Goal: Transaction & Acquisition: Purchase product/service

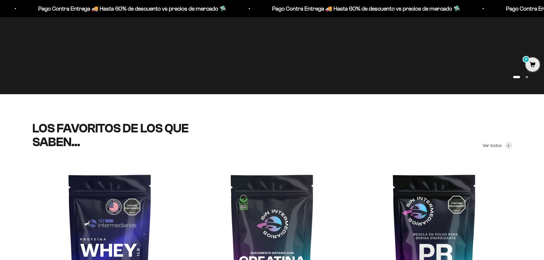
scroll to position [29, 0]
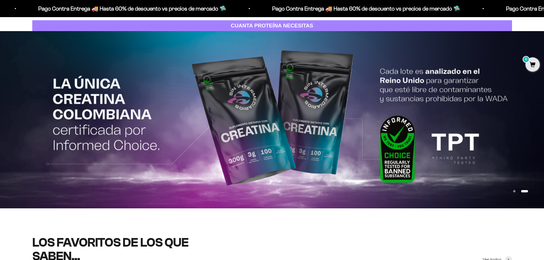
click at [261, 23] on strong "CUANTA PROTEÍNA NECESITAS" at bounding box center [272, 26] width 83 height 6
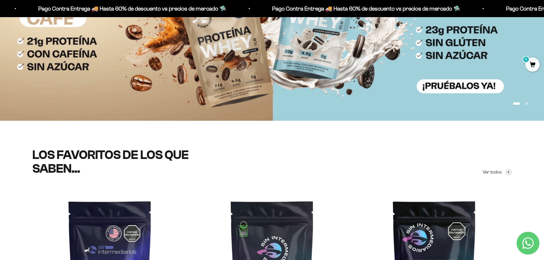
scroll to position [114, 0]
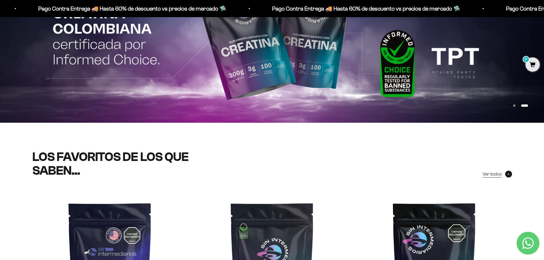
click at [489, 173] on span "Ver todos" at bounding box center [492, 174] width 19 height 7
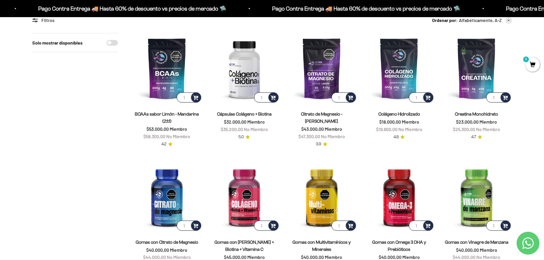
scroll to position [57, 0]
click at [184, 225] on input "1" at bounding box center [189, 225] width 24 height 10
click at [193, 224] on span at bounding box center [195, 225] width 5 height 7
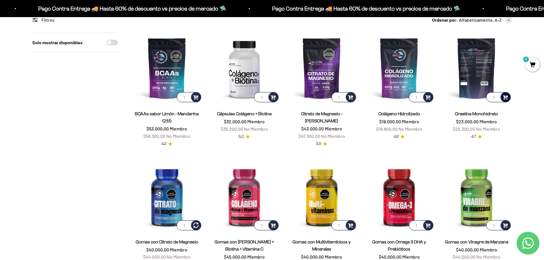
click at [505, 94] on span at bounding box center [505, 97] width 5 height 7
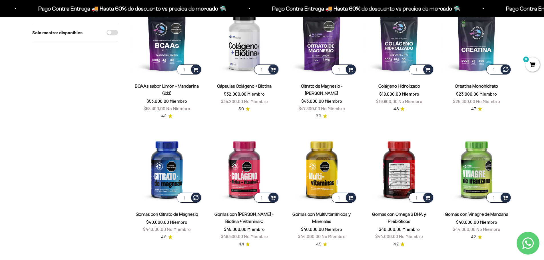
scroll to position [86, 0]
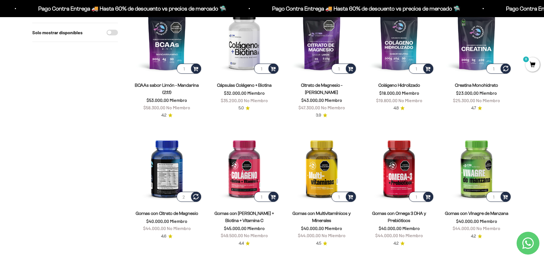
click at [185, 194] on input "2" at bounding box center [189, 197] width 24 height 10
click at [187, 198] on input "1" at bounding box center [189, 197] width 24 height 10
type input "1"
click at [532, 66] on span "0" at bounding box center [533, 64] width 14 height 14
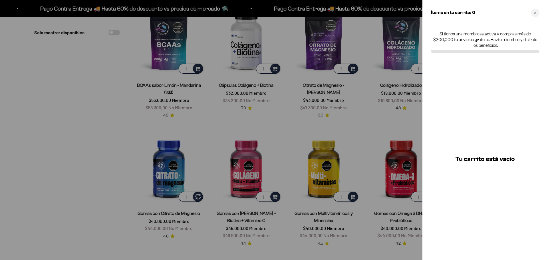
click at [40, 108] on div at bounding box center [274, 130] width 548 height 260
click at [292, 107] on div at bounding box center [274, 130] width 548 height 260
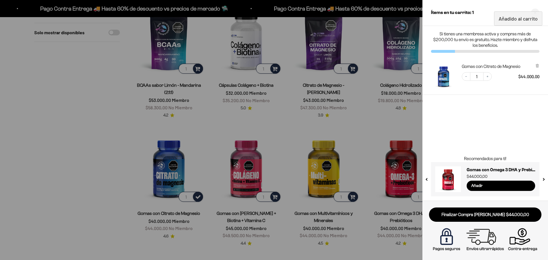
click at [288, 113] on div at bounding box center [274, 130] width 548 height 260
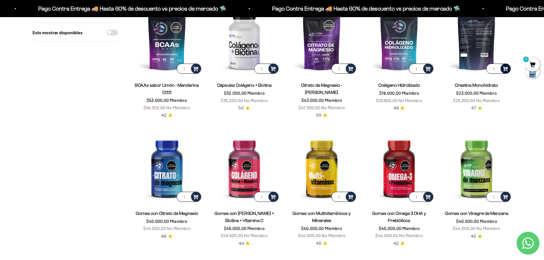
click at [506, 68] on span at bounding box center [505, 68] width 5 height 7
click at [480, 54] on span "300g" at bounding box center [477, 53] width 9 height 4
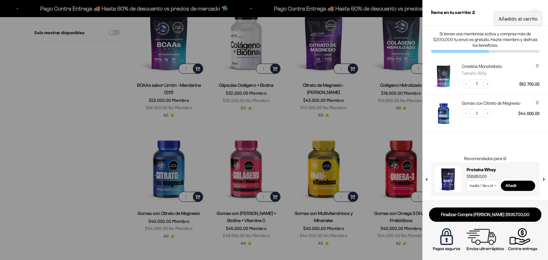
click at [89, 107] on div at bounding box center [274, 130] width 548 height 260
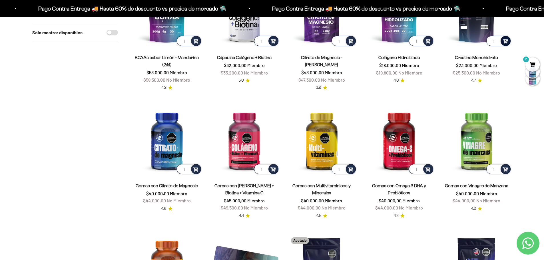
scroll to position [114, 0]
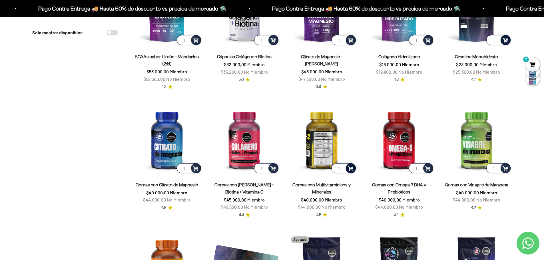
click at [354, 167] on div at bounding box center [351, 168] width 10 height 10
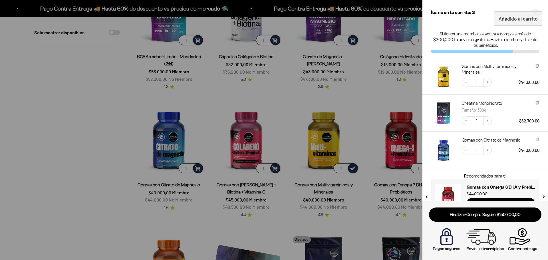
click at [96, 119] on div at bounding box center [274, 130] width 548 height 260
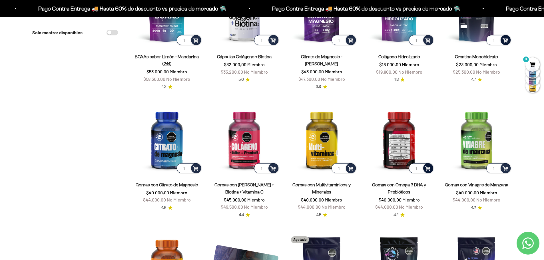
click at [430, 167] on span at bounding box center [427, 168] width 5 height 7
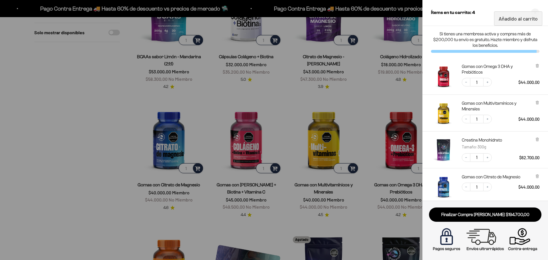
click at [106, 147] on div at bounding box center [274, 130] width 548 height 260
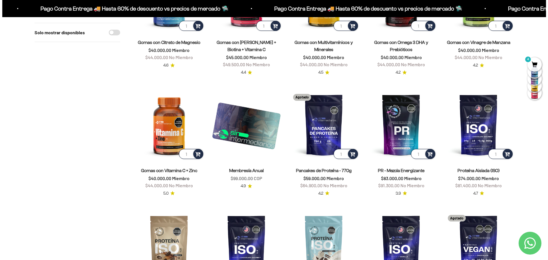
scroll to position [257, 0]
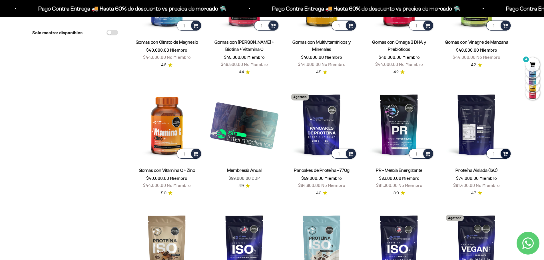
click at [507, 155] on span at bounding box center [505, 153] width 5 height 7
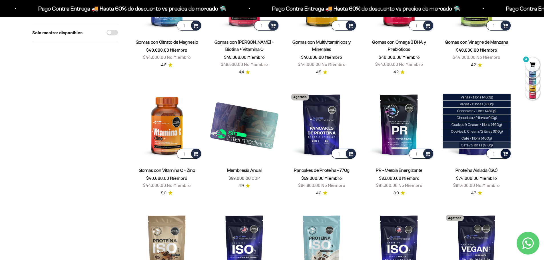
click at [500, 142] on li "Café / 2 libras (910g)" at bounding box center [477, 145] width 68 height 7
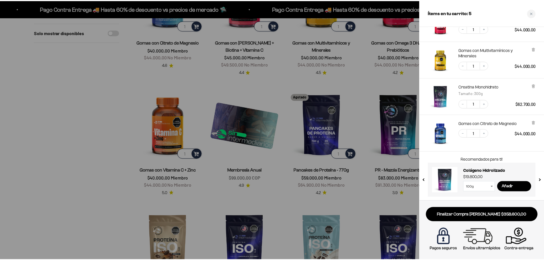
scroll to position [86, 0]
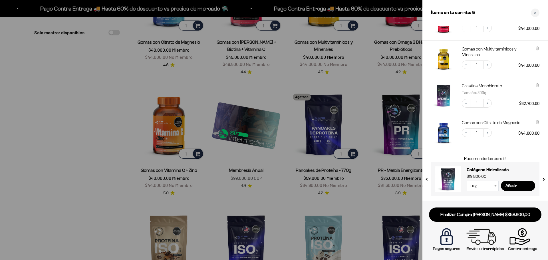
click at [77, 119] on div at bounding box center [274, 130] width 548 height 260
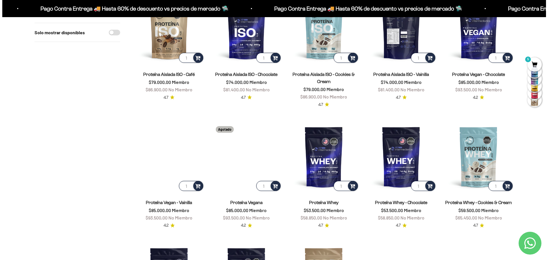
scroll to position [457, 0]
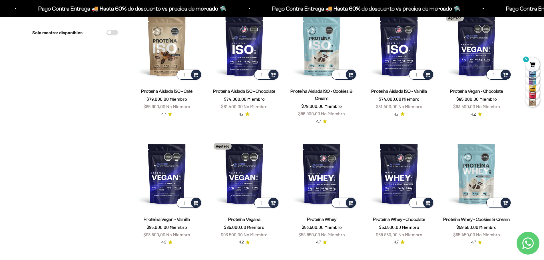
click at [530, 61] on span "5" at bounding box center [533, 64] width 14 height 14
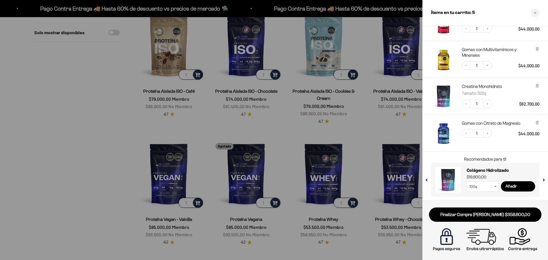
scroll to position [86, 0]
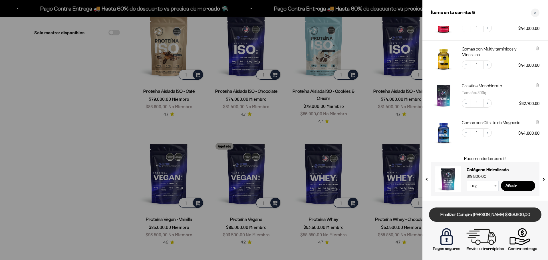
click at [517, 211] on link "Finalizar Compra Segura $358.600,00" at bounding box center [485, 215] width 113 height 15
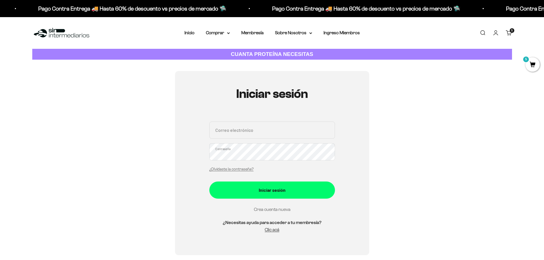
click at [283, 210] on link "Crea cuenta nueva" at bounding box center [272, 209] width 37 height 5
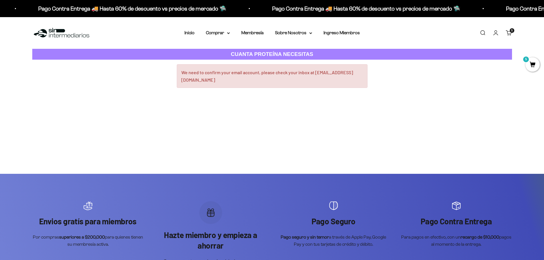
click at [531, 65] on span "5" at bounding box center [533, 64] width 14 height 14
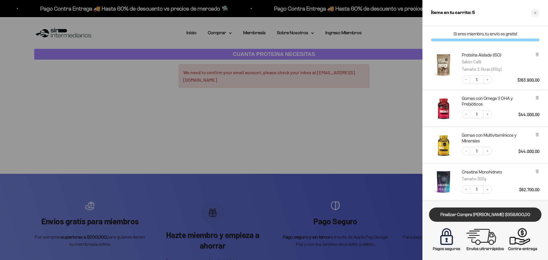
click at [475, 221] on link "Finalizar Compra [PERSON_NAME] $358.600,00" at bounding box center [485, 215] width 113 height 15
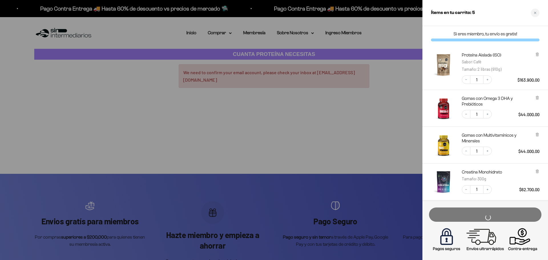
click at [386, 126] on div at bounding box center [274, 130] width 548 height 260
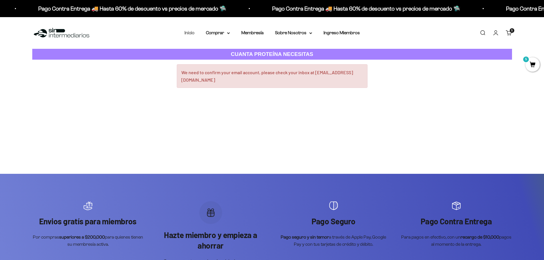
click at [190, 33] on link "Inicio" at bounding box center [190, 32] width 10 height 5
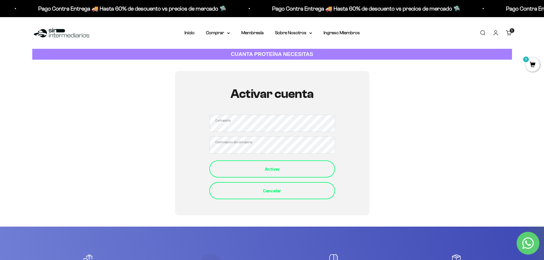
click at [306, 165] on div "Activar" at bounding box center [272, 168] width 103 height 7
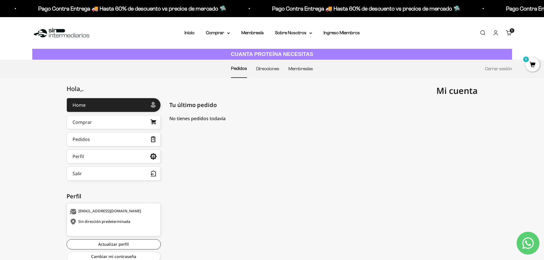
click at [336, 126] on div "No tienes pedidos todavía Home" at bounding box center [323, 122] width 308 height 15
click at [317, 146] on div "rotwelt13@gmail.com Tu último pedido Pedidos Mostrando 0 Pedidos No tienes pedi…" at bounding box center [323, 182] width 308 height 169
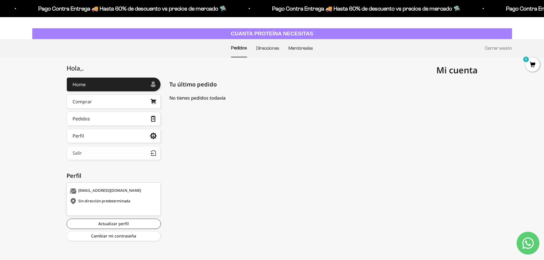
scroll to position [21, 0]
click at [109, 227] on link "Actualizar perfil" at bounding box center [114, 223] width 94 height 10
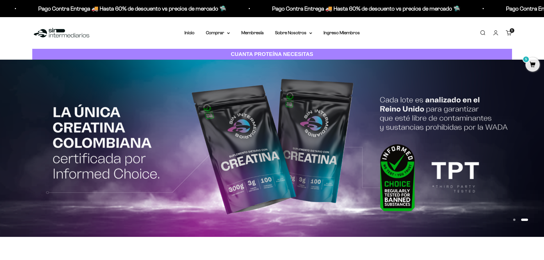
click at [533, 64] on span "5" at bounding box center [533, 64] width 14 height 14
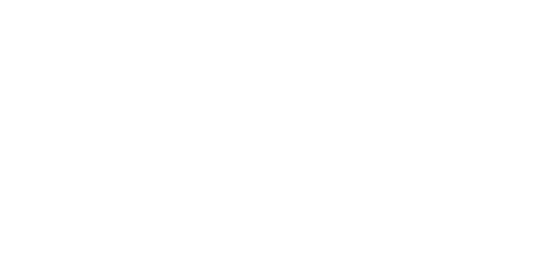
click at [0, 0] on html at bounding box center [0, 0] width 0 height 0
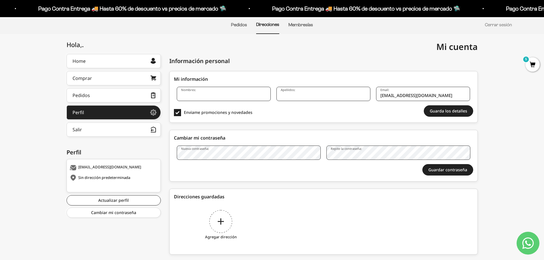
scroll to position [57, 0]
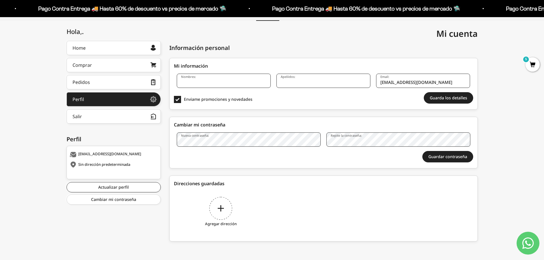
click at [229, 81] on input "Nombres:" at bounding box center [224, 81] width 94 height 14
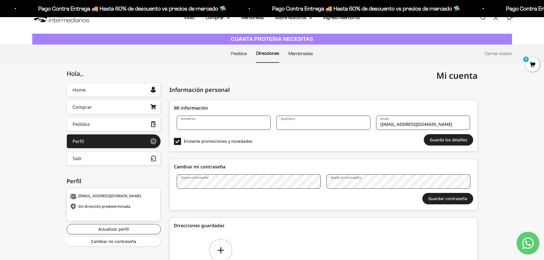
scroll to position [0, 0]
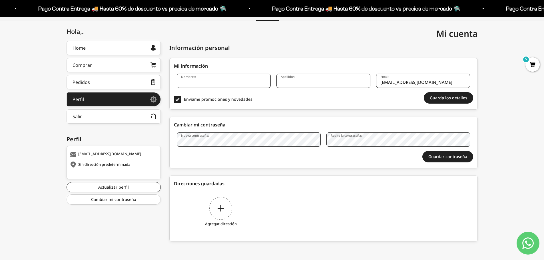
click at [218, 209] on div "Agregar dirección" at bounding box center [221, 212] width 94 height 43
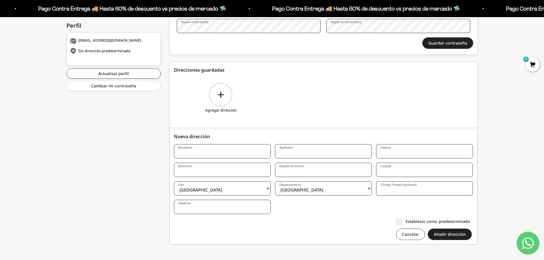
scroll to position [174, 0]
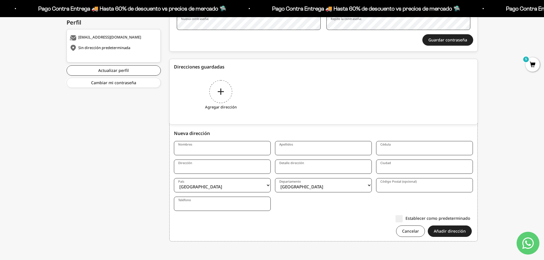
click at [228, 151] on input "Nombres" at bounding box center [222, 148] width 97 height 14
type input "[PERSON_NAME]"
type input "1214725264"
type input "Calle 28 #53-77"
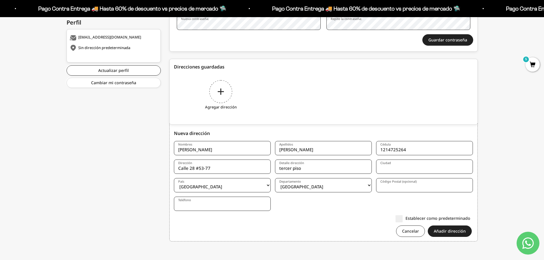
type input "tercer piso"
type input "Bello"
click at [348, 187] on select "Amazonas Antioquia Arauca Atlántico Bogotá Bolívar Boyacá Caldas Caquetá Casana…" at bounding box center [323, 185] width 97 height 14
select select "Antioquia"
click at [275, 178] on select "Amazonas Antioquia Arauca Atlántico Bogotá Bolívar Boyacá Caldas Caquetá Casana…" at bounding box center [323, 185] width 97 height 14
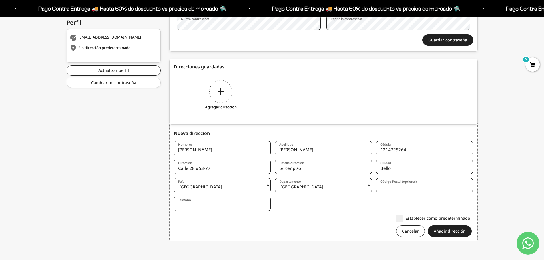
click at [393, 183] on label "Código Postal (opcional)" at bounding box center [398, 182] width 36 height 4
click at [393, 183] on input "Código Postal (opcional)" at bounding box center [424, 185] width 97 height 14
click at [237, 205] on input "Teléfono" at bounding box center [222, 204] width 97 height 14
type input "3136601518"
click at [402, 220] on label "Establecer como predeterminado" at bounding box center [433, 218] width 75 height 6
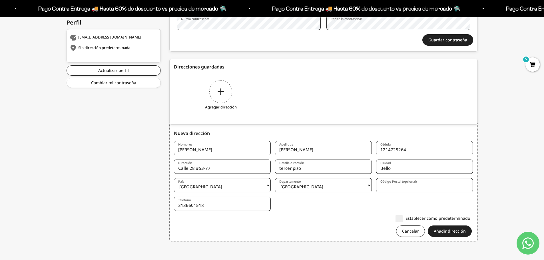
click at [470, 218] on input "Establecer como predeterminado" at bounding box center [470, 218] width 0 height 0
click at [449, 226] on button "Añadir dirección" at bounding box center [450, 231] width 44 height 11
click at [451, 234] on button "Añadir dirección" at bounding box center [450, 231] width 44 height 11
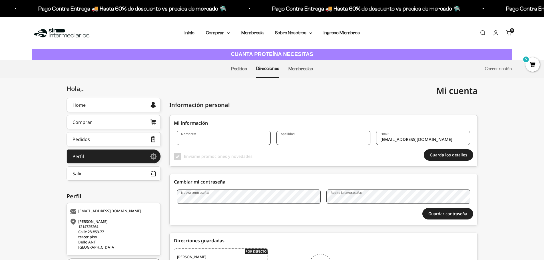
click at [534, 65] on span "5" at bounding box center [533, 64] width 14 height 14
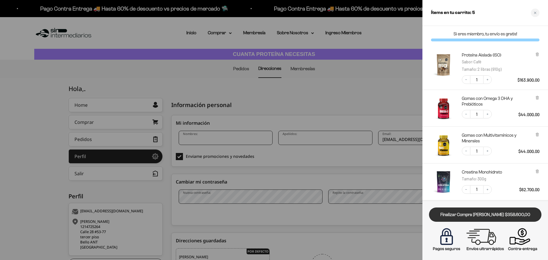
click at [489, 210] on link "Finalizar Compra [PERSON_NAME] $358.600,00" at bounding box center [485, 215] width 113 height 15
